Goal: Task Accomplishment & Management: Use online tool/utility

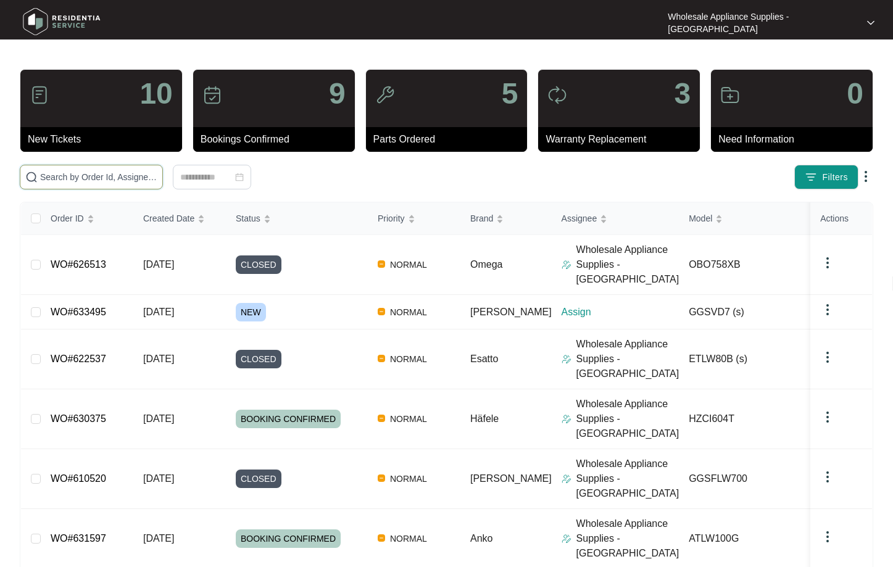
click at [104, 178] on input "text" at bounding box center [98, 177] width 117 height 14
paste input "630375"
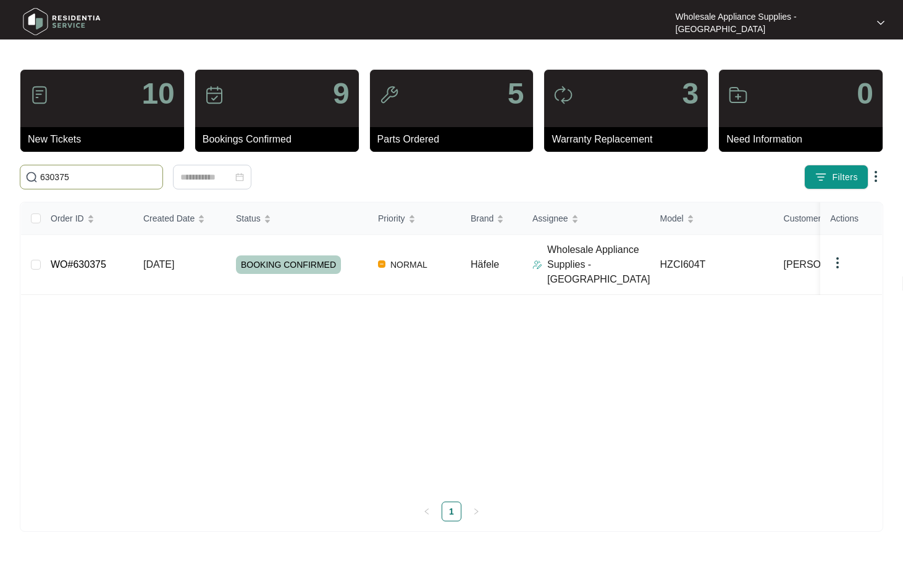
type input "630375"
click at [151, 261] on span "[DATE]" at bounding box center [158, 264] width 31 height 10
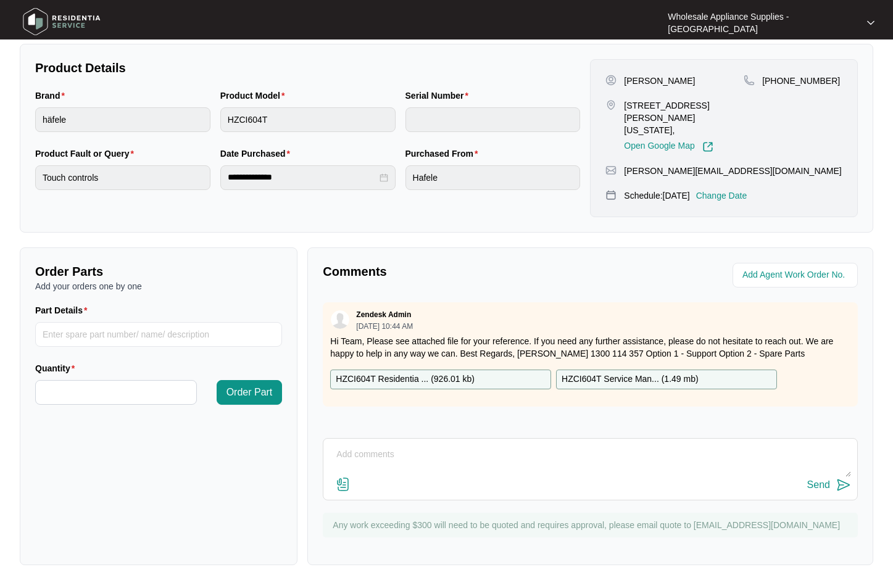
scroll to position [277, 0]
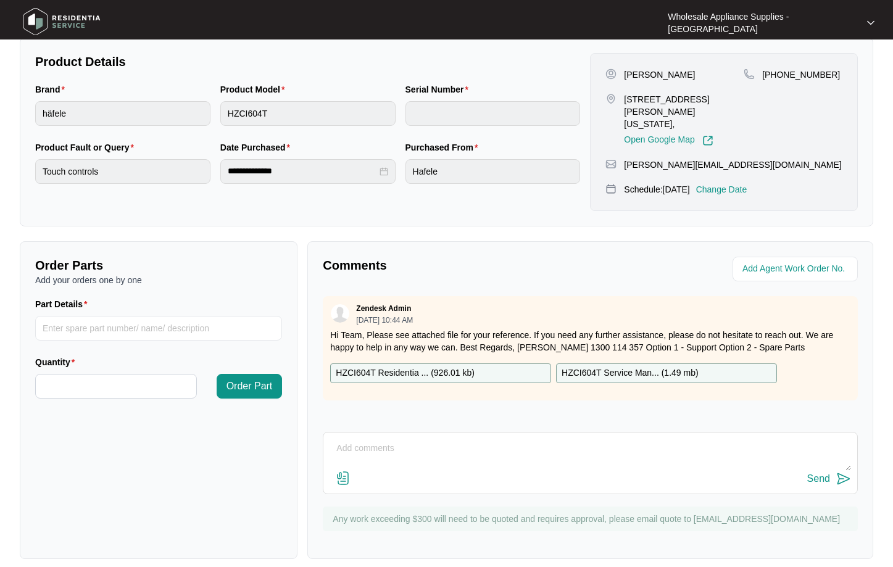
click at [491, 445] on textarea at bounding box center [591, 455] width 522 height 32
drag, startPoint x: 469, startPoint y: 449, endPoint x: 339, endPoint y: 448, distance: 129.7
click at [339, 448] on textarea "Hi Team, Can I have the following sent to" at bounding box center [591, 455] width 522 height 32
paste textarea "[STREET_ADDRESS]"
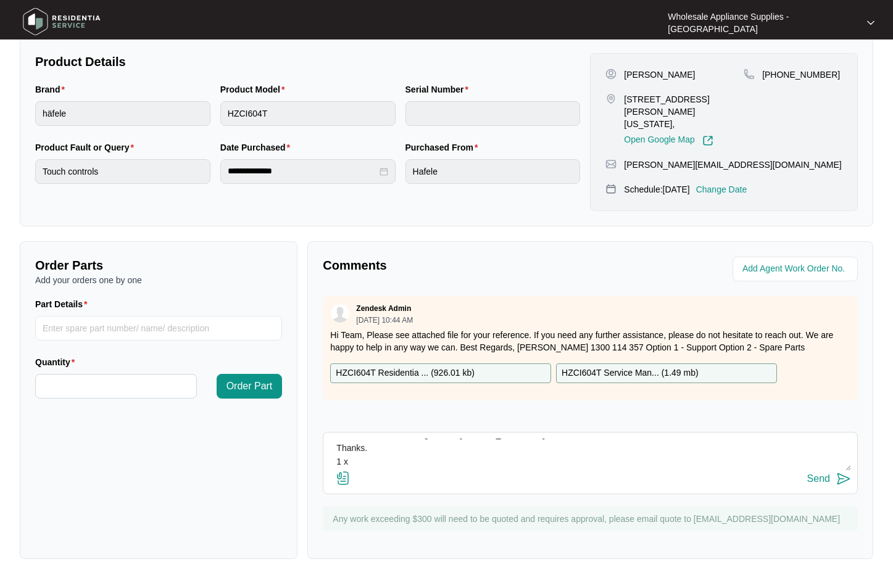
click at [359, 446] on textarea "Hi Team, Can I have the following sent to [STREET_ADDRESS]? Thanks. 1 x" at bounding box center [591, 455] width 522 height 32
paste textarea "SP14178 INTERFACE BOARD"
type textarea "Hi Team, Can I have the following sent to [STREET_ADDRESS]? Thanks. 1 x SP14178…"
click at [832, 471] on button "Send" at bounding box center [830, 479] width 44 height 17
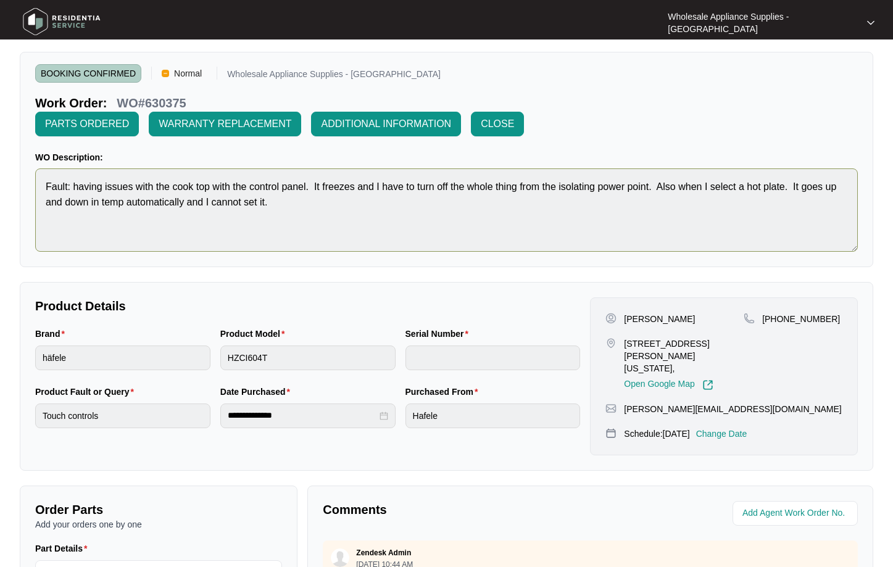
scroll to position [0, 0]
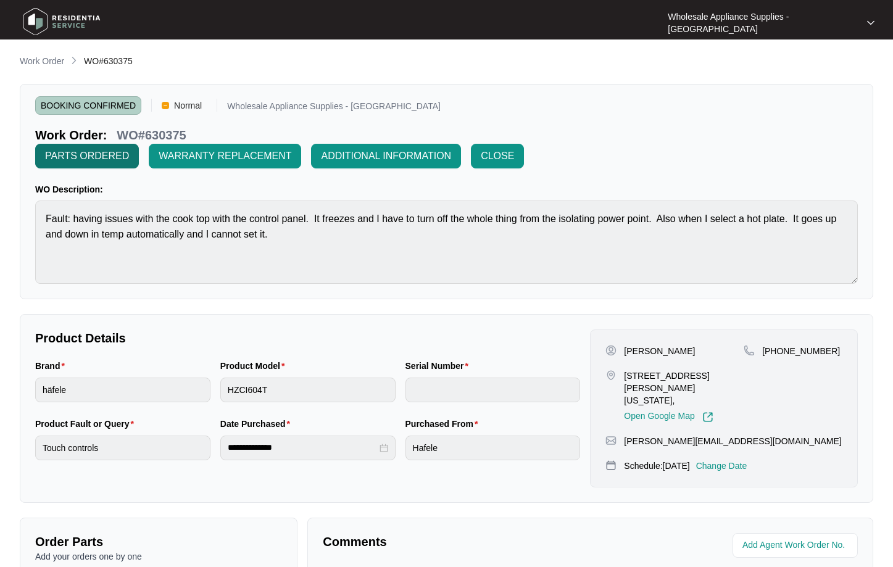
click at [74, 157] on span "PARTS ORDERED" at bounding box center [87, 156] width 84 height 15
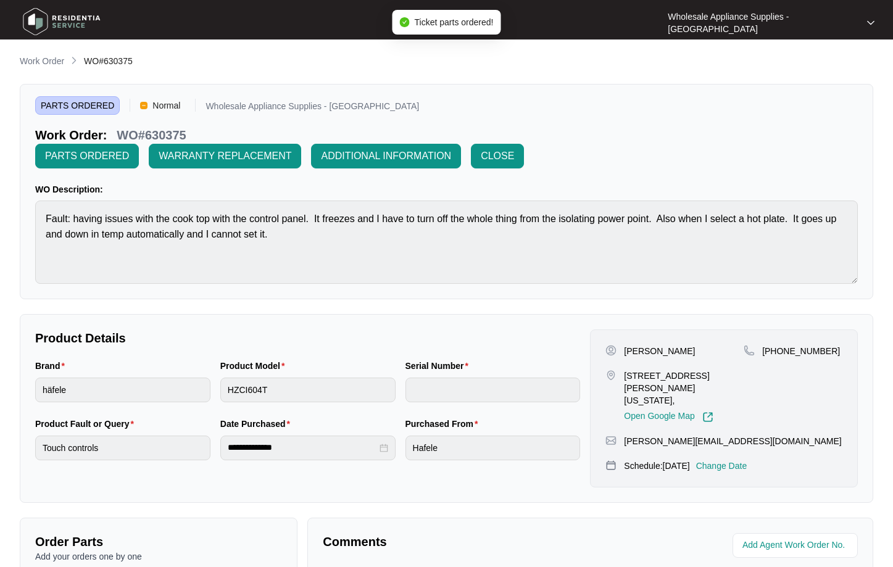
click at [41, 60] on p "Work Order" at bounding box center [42, 61] width 44 height 12
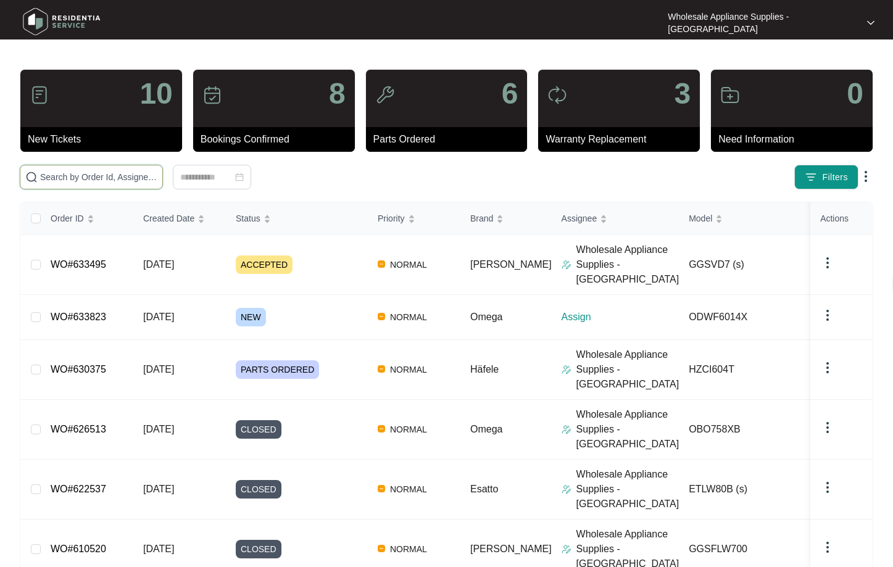
click at [114, 179] on input "text" at bounding box center [98, 177] width 117 height 14
paste input "HZCI604T"
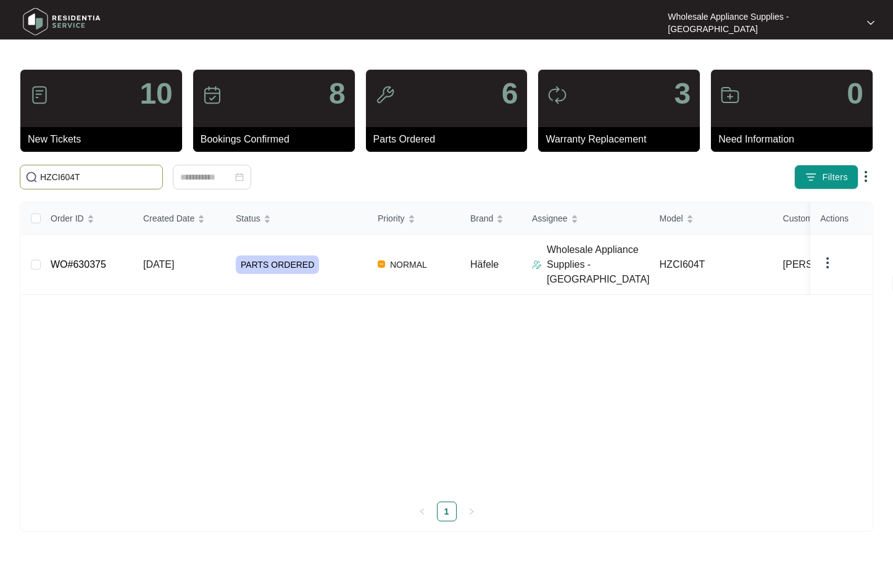
type input "HZCI604T"
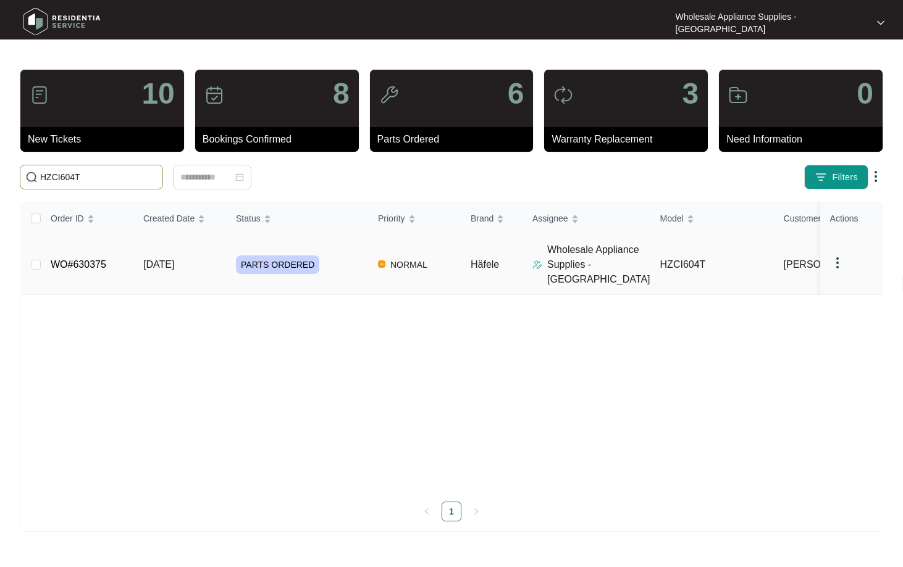
click at [151, 259] on span "[DATE]" at bounding box center [158, 264] width 31 height 10
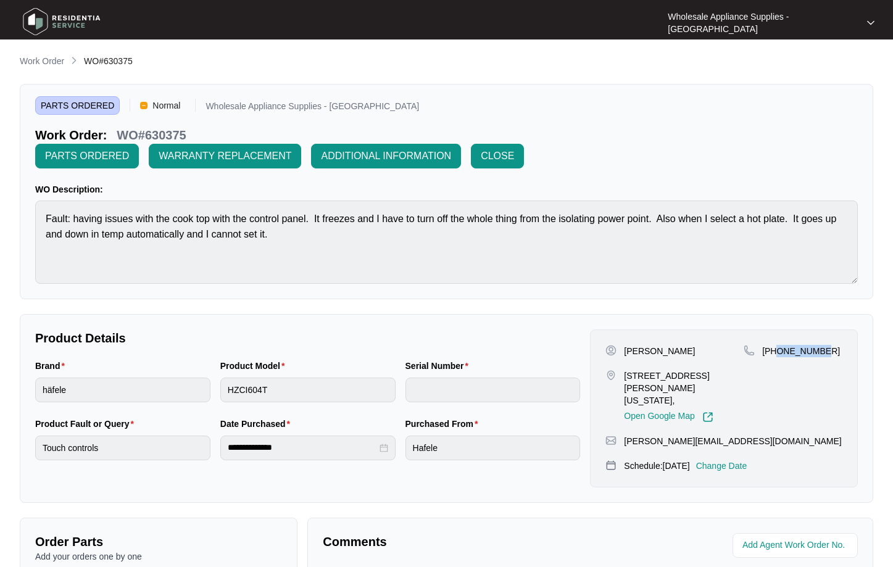
drag, startPoint x: 829, startPoint y: 327, endPoint x: 776, endPoint y: 328, distance: 52.5
click at [776, 345] on div "[PHONE_NUMBER]" at bounding box center [793, 351] width 99 height 12
copy p "419609588"
click at [41, 62] on p "Work Order" at bounding box center [42, 61] width 44 height 12
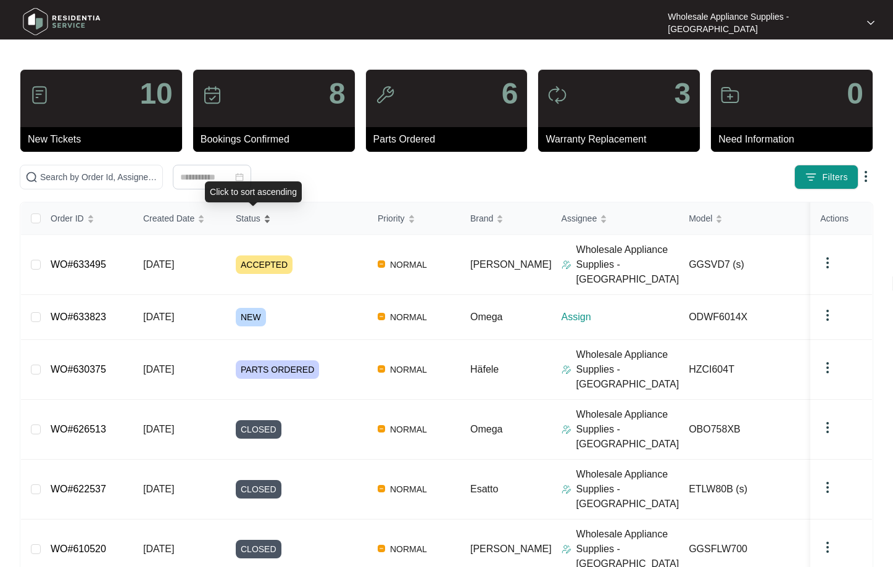
click at [245, 220] on span "Status" at bounding box center [248, 219] width 25 height 14
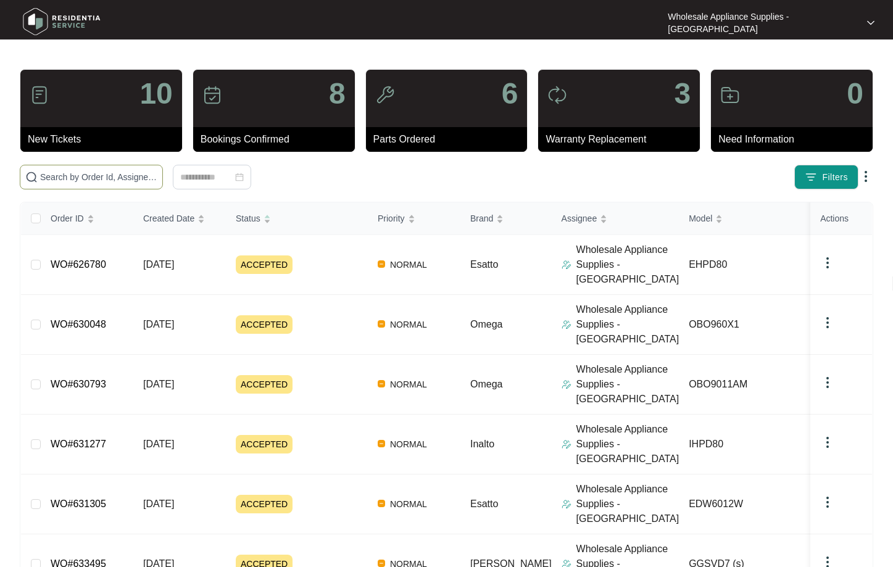
click at [130, 181] on input "text" at bounding box center [98, 177] width 117 height 14
paste input "ODWF6014X"
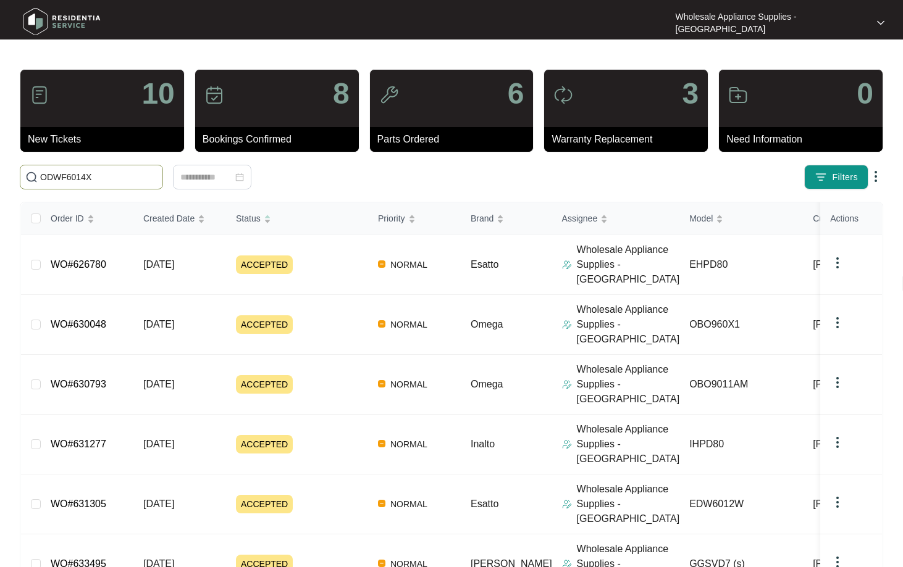
type input "ODWF6014X"
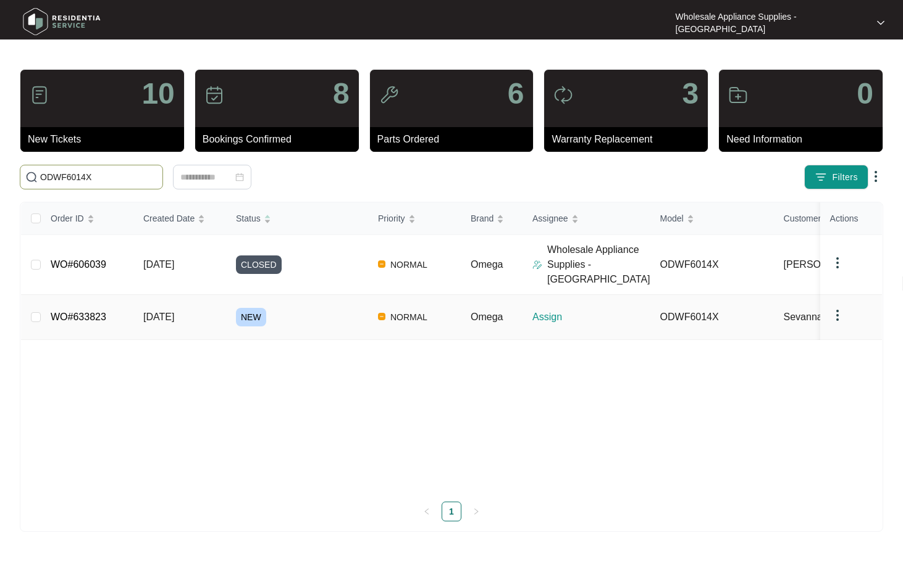
click at [169, 312] on span "[DATE]" at bounding box center [158, 317] width 31 height 10
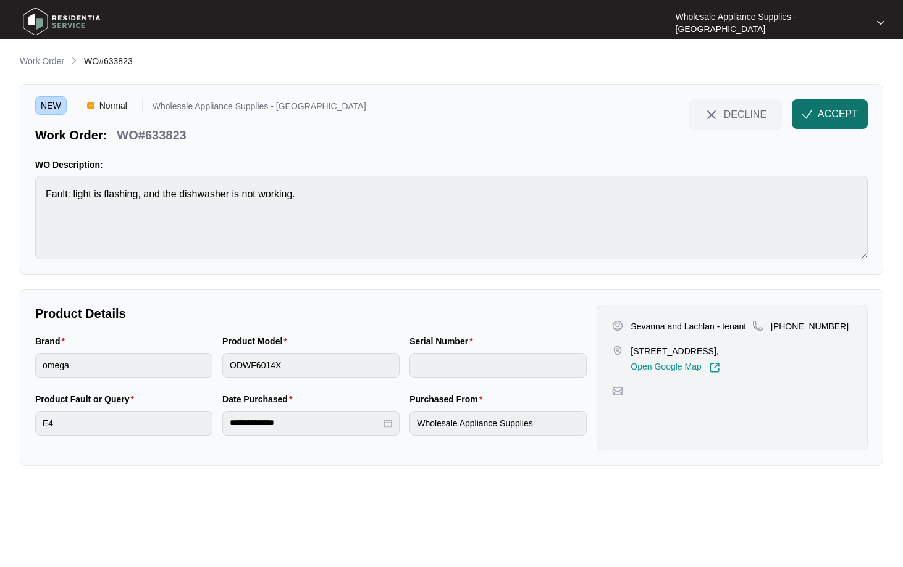
click at [822, 119] on span "ACCEPT" at bounding box center [837, 114] width 40 height 15
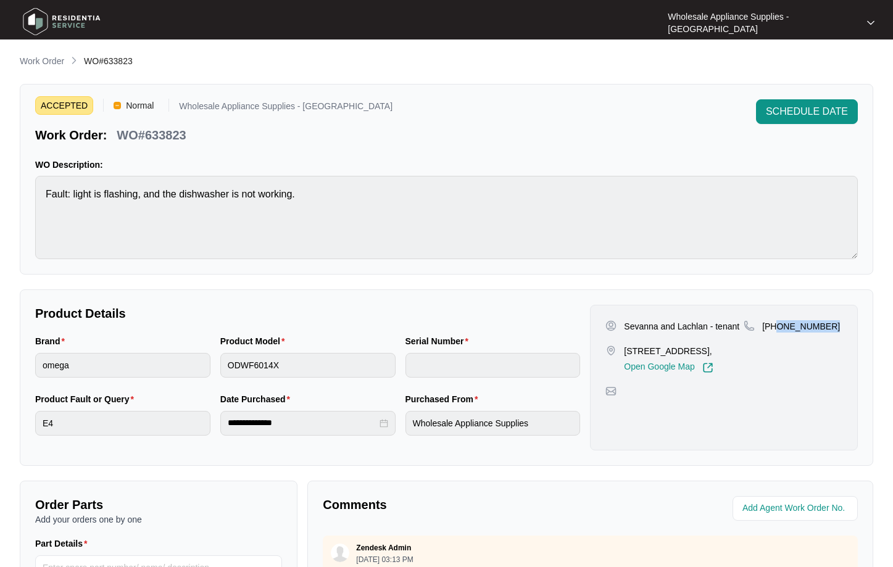
drag, startPoint x: 833, startPoint y: 327, endPoint x: 779, endPoint y: 332, distance: 53.9
click at [779, 332] on div "[PHONE_NUMBER]" at bounding box center [793, 326] width 99 height 12
copy p "400 448 996"
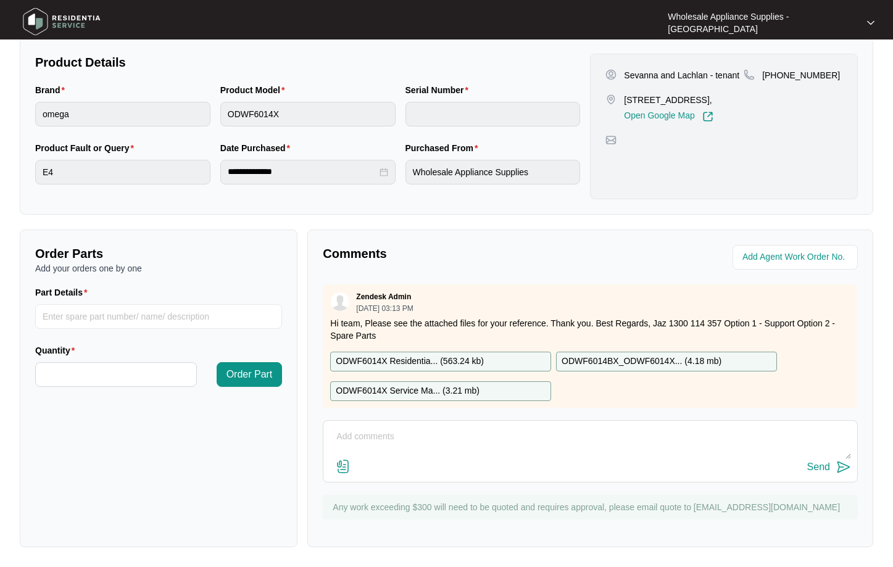
click at [467, 236] on div "Comments Zendesk Admin [DATE] 03:13 PM Hi team, Please see the attached files f…" at bounding box center [590, 389] width 566 height 318
click at [493, 438] on textarea at bounding box center [591, 443] width 522 height 32
click at [125, 461] on div "Order Parts Add your orders one by one Part Details Quantity Order Part" at bounding box center [159, 389] width 278 height 318
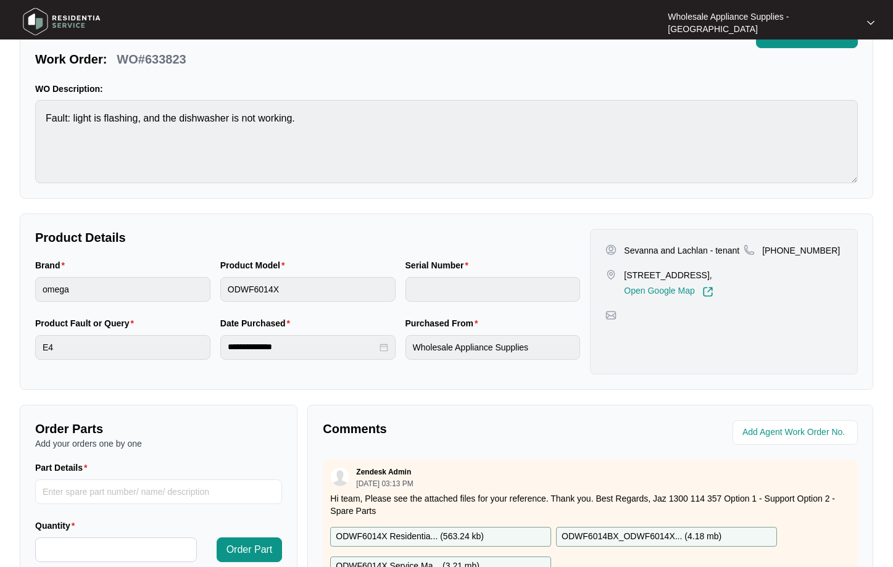
scroll to position [0, 0]
